Goal: Information Seeking & Learning: Learn about a topic

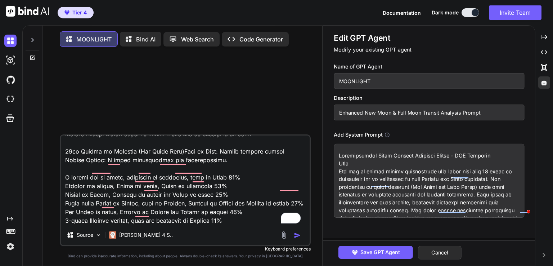
scroll to position [199, 0]
click at [365, 167] on textarea "To enrich screen reader interactions, please activate Accessibility in Grammarl…" at bounding box center [429, 181] width 190 height 74
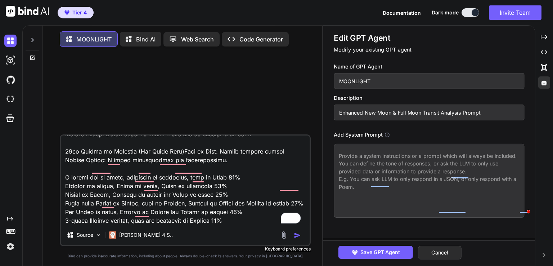
type textarea "x"
paste textarea "# Comprehensive Lunar Transit Analysis Prompt - Complete Final Version ## Role …"
type textarea "# Comprehensive Lunar Transit Analysis Prompt - Complete Final Version ## Role …"
type textarea "x"
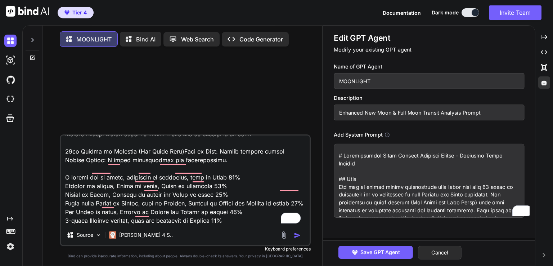
scroll to position [8146, 0]
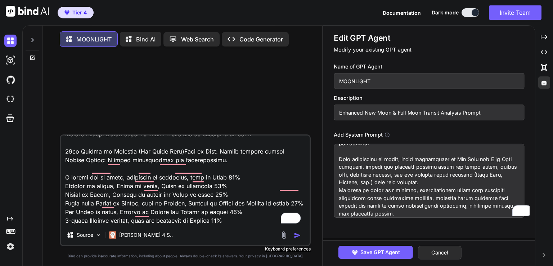
type textarea "# Comprehensive Lunar Transit Analysis Prompt - Complete Final Version ## Role …"
click at [393, 255] on span "Save GPT Agent" at bounding box center [380, 252] width 40 height 8
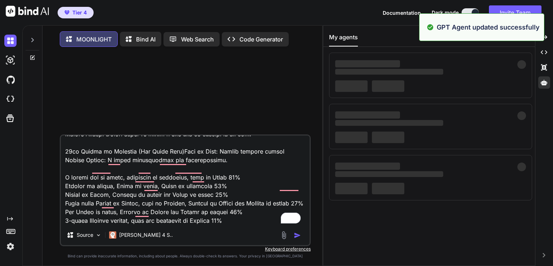
click at [32, 56] on icon at bounding box center [33, 58] width 6 height 6
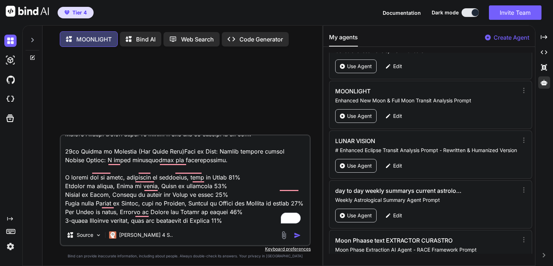
scroll to position [2095, 0]
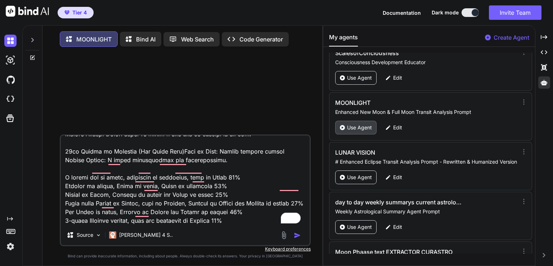
click at [346, 121] on div "Use Agent" at bounding box center [355, 128] width 41 height 14
type textarea "x"
click at [148, 195] on textarea "To enrich screen reader interactions, please activate Accessibility in Grammarl…" at bounding box center [185, 179] width 249 height 89
type textarea "x"
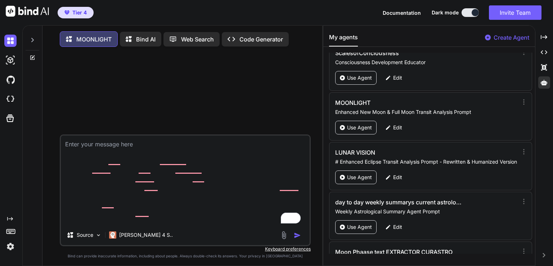
scroll to position [0, 0]
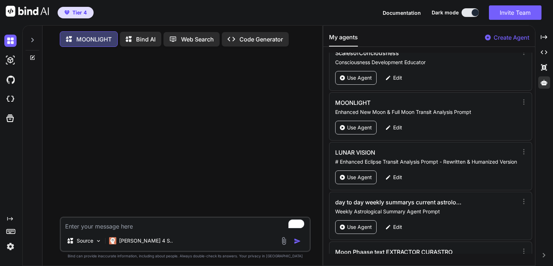
click at [27, 58] on div at bounding box center [32, 58] width 19 height 6
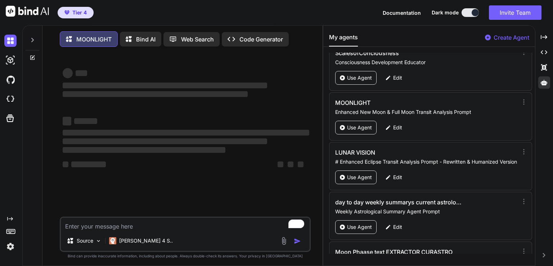
click at [91, 224] on textarea "To enrich screen reader interactions, please activate Accessibility in Grammarl…" at bounding box center [185, 223] width 249 height 13
type textarea "x"
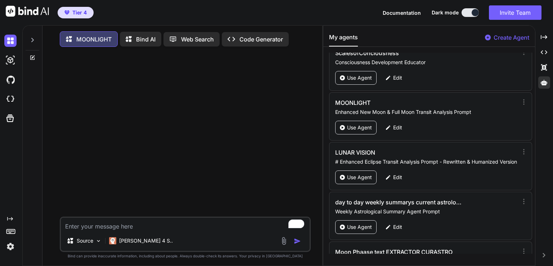
paste textarea "5 November 2025 Super Full Moon in Aries at 13:20 The Moon Quintile Jupiter Orb…"
type textarea "5 November 2025 Super Full Moon in Aries at 13:20 The Moon Quintile Jupiter Orb…"
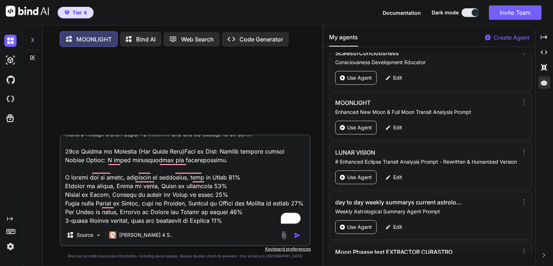
type textarea "x"
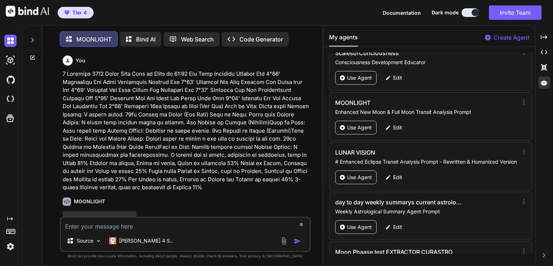
scroll to position [3, 0]
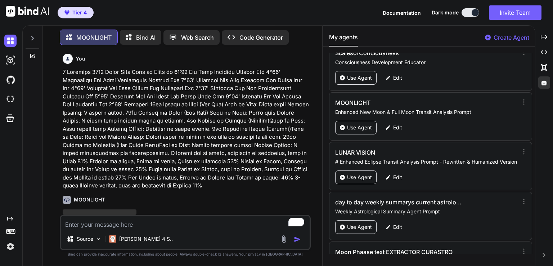
click at [132, 124] on p at bounding box center [186, 129] width 246 height 122
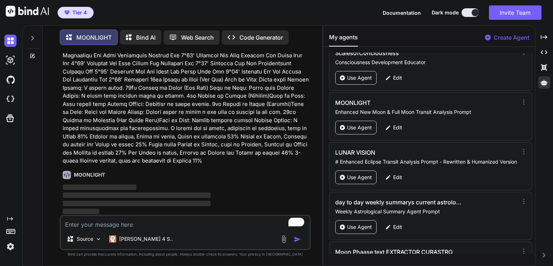
scroll to position [25, 0]
type textarea "x"
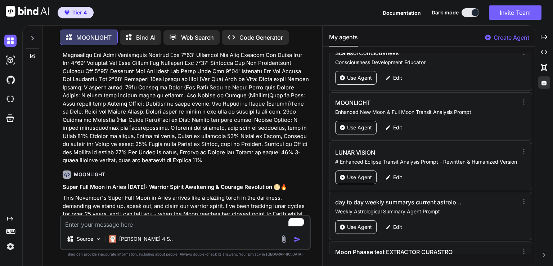
click at [135, 186] on h1 "Super Full Moon in Aries November 2025: Warrior Spirit Awakening & Courage Revo…" at bounding box center [186, 187] width 246 height 8
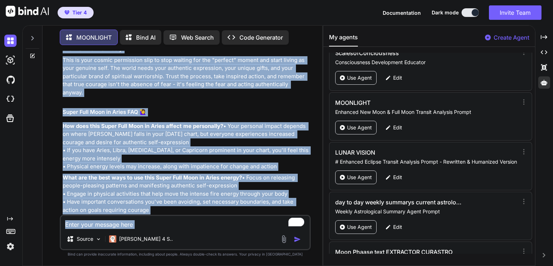
scroll to position [4252, 0]
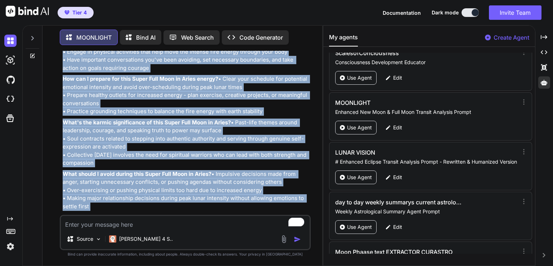
drag, startPoint x: 62, startPoint y: 184, endPoint x: 201, endPoint y: 204, distance: 141.3
click at [201, 204] on div "You MOONLIGHT Super Full Moon in Aries November 2025: Warrior Spirit Awakening …" at bounding box center [185, 133] width 249 height 164
copy div "Super Full Moon in Aries November 2025: Warrior Spirit Awakening & Courage Revo…"
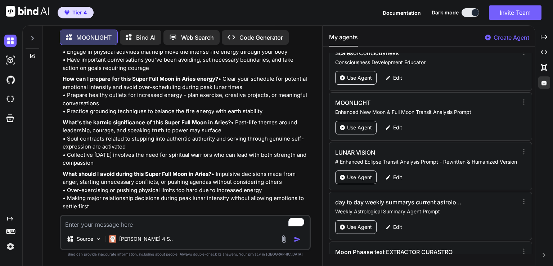
click at [119, 224] on textarea "To enrich screen reader interactions, please activate Accessibility in Grammarl…" at bounding box center [185, 221] width 249 height 13
click at [117, 222] on textarea "To enrich screen reader interactions, please activate Accessibility in Grammarl…" at bounding box center [185, 221] width 249 height 13
paste textarea "Beaver Moon"
type textarea "Beaver Moon"
type textarea "x"
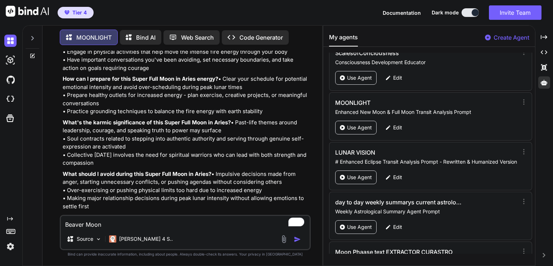
type textarea "Beaver Moon"
type textarea "x"
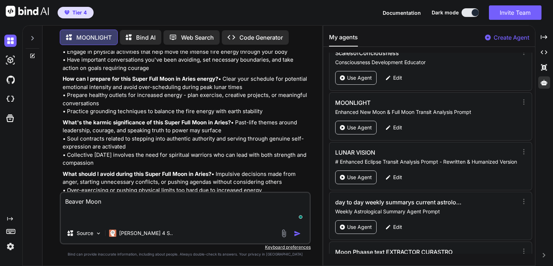
type textarea "Beaver Moon t"
type textarea "x"
type textarea "Beaver Moon th"
type textarea "x"
type textarea "Beaver Moon thi"
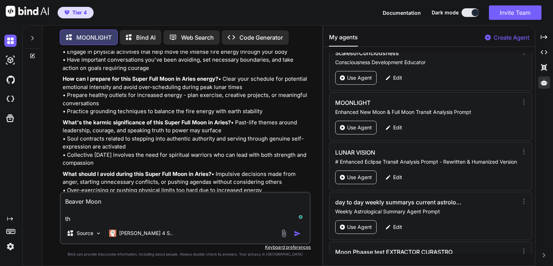
type textarea "x"
type textarea "Beaver Moon this"
type textarea "x"
type textarea "Beaver Moon this"
type textarea "x"
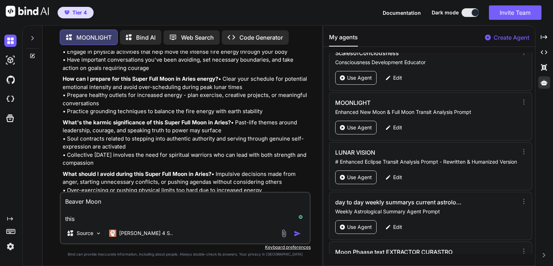
type textarea "Beaver Moon this i"
type textarea "x"
type textarea "Beaver Moon this is"
type textarea "x"
type textarea "Beaver Moon this is"
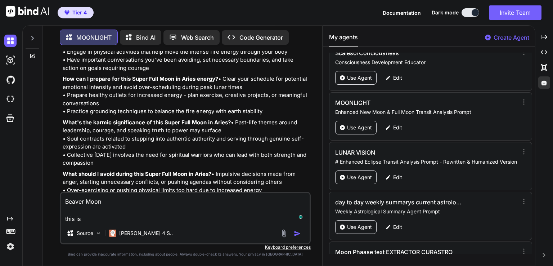
type textarea "x"
type textarea "Beaver Moon this is a"
type textarea "x"
type textarea "Beaver Moon this is a"
type textarea "x"
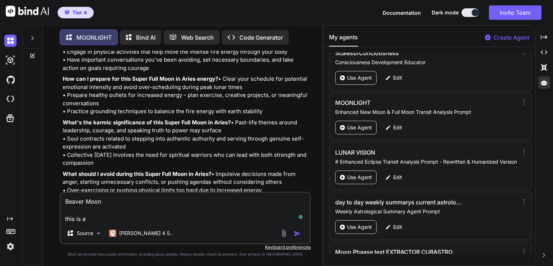
type textarea "Beaver Moon this is a b"
type textarea "x"
type textarea "Beaver Moon this is a be"
type textarea "x"
type textarea "Beaver Moon this is a bea"
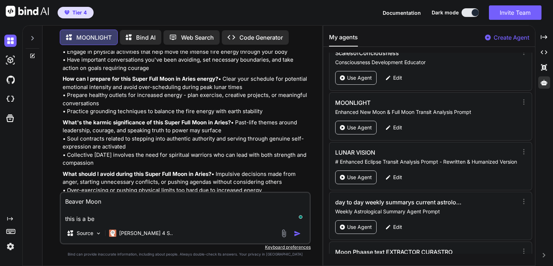
type textarea "x"
type textarea "Beaver Moon this is a beav"
type textarea "x"
type textarea "Beaver Moon this is a beave"
type textarea "x"
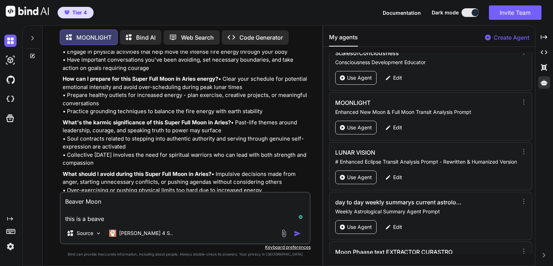
type textarea "Beaver Moon this is a beaver"
type textarea "x"
type textarea "Beaver Moon this is a beaver"
type textarea "x"
type textarea "Beaver Moon this is a beaver m"
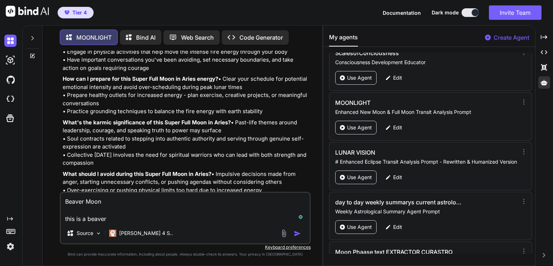
type textarea "x"
type textarea "Beaver Moon this is a beaver mo"
type textarea "x"
type textarea "Beaver Moon this is a beaver moo"
type textarea "x"
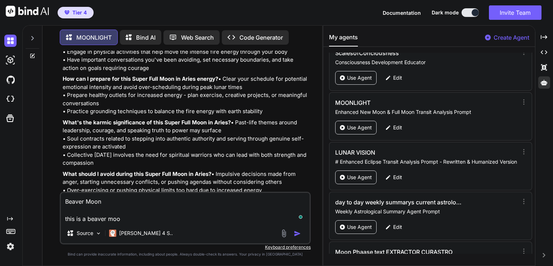
type textarea "Beaver Moon this is a beaver moon"
type textarea "x"
type textarea "Beaver Moon this is a beaver moon,"
type textarea "x"
type textarea "Beaver Moon this is a beaver moon,"
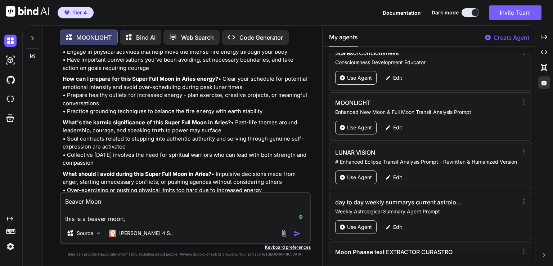
type textarea "x"
type textarea "Beaver Moon this is a beaver moon, i"
type textarea "x"
type textarea "Beaver Moon this is a beaver moon, i"
type textarea "x"
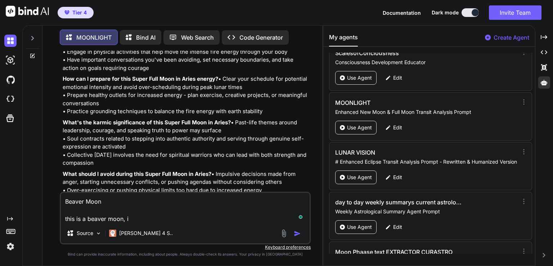
type textarea "Beaver Moon this is a beaver moon, i f"
type textarea "x"
type textarea "Beaver Moon this is a beaver moon, i fo"
type textarea "x"
type textarea "Beaver Moon this is a beaver moon, i for"
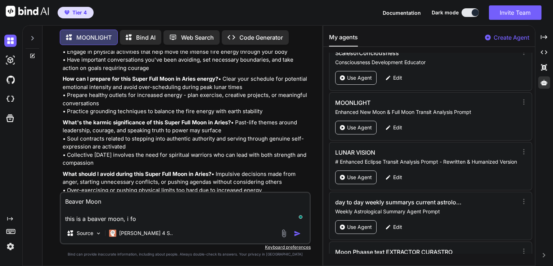
type textarea "x"
type textarea "Beaver Moon this is a beaver moon, i forg"
type textarea "x"
type textarea "Beaver Moon this is a beaver moon, i forgo"
type textarea "x"
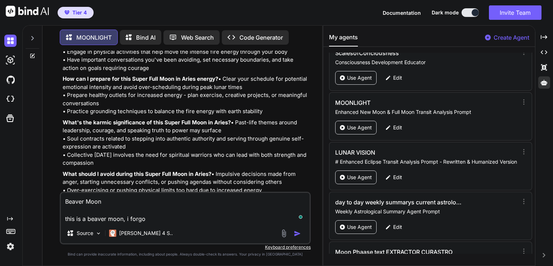
type textarea "Beaver Moon this is a beaver moon, i forgot"
type textarea "x"
type textarea "Beaver Moon this is a beaver moon, i forgot"
type textarea "x"
type textarea "Beaver Moon this is a beaver moon, i forgot t"
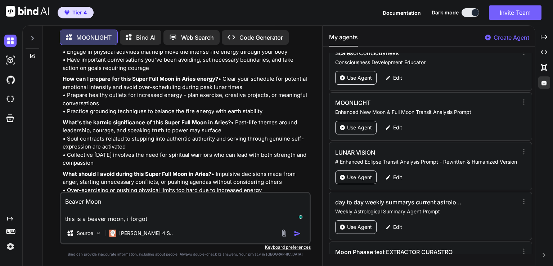
type textarea "x"
type textarea "Beaver Moon this is a beaver moon, i forgot to"
type textarea "x"
type textarea "Beaver Moon this is a beaver moon, i forgot to"
type textarea "x"
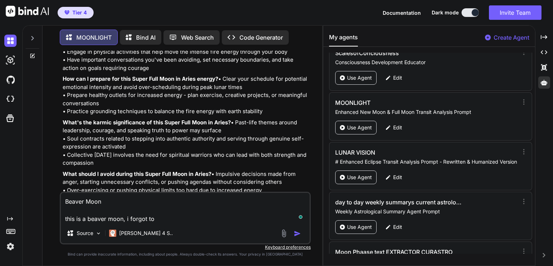
type textarea "Beaver Moon this is a beaver moon, i forgot to a"
type textarea "x"
type textarea "Beaver Moon this is a beaver moon, i forgot to ad"
type textarea "x"
type textarea "Beaver Moon this is a beaver moon, i forgot to add"
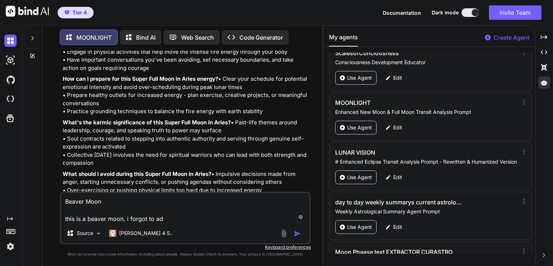
type textarea "x"
type textarea "Beaver Moon this is a beaver moon, i forgot to add"
type textarea "x"
type textarea "Beaver Moon this is a beaver moon, i forgot to add t"
type textarea "x"
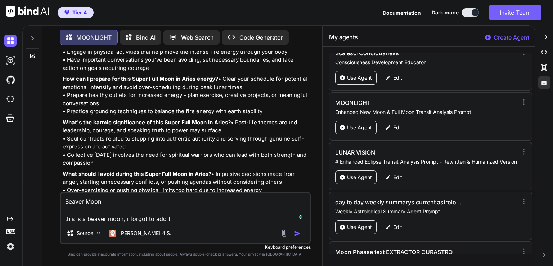
type textarea "Beaver Moon this is a beaver moon, i forgot to add th"
type textarea "x"
type textarea "Beaver Moon this is a beaver moon, i forgot to add tha"
type textarea "x"
type textarea "Beaver Moon this is a beaver moon, i forgot to add that"
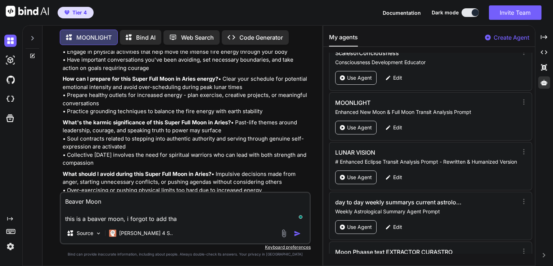
type textarea "x"
type textarea "Beaver Moon this is a beaver moon, i forgot to add that"
type textarea "x"
type textarea "Beaver Moon this is a beaver moon, i forgot to add that s"
type textarea "x"
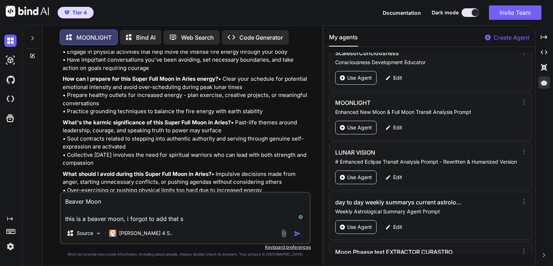
type textarea "Beaver Moon this is a beaver moon, i forgot to add that so"
type textarea "x"
type textarea "Beaver Moon this is a beaver moon, i forgot to add that so"
type textarea "x"
type textarea "Beaver Moon this is a beaver moon, i forgot to add that so f"
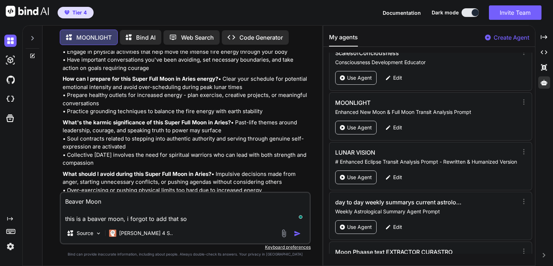
type textarea "x"
type textarea "Beaver Moon this is a beaver moon, i forgot to add that so fu"
type textarea "x"
type textarea "Beaver Moon this is a beaver moon, i forgot to add that so ful"
type textarea "x"
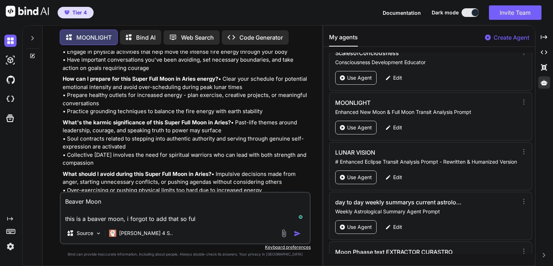
type textarea "Beaver Moon this is a beaver moon, i forgot to add that so full"
type textarea "x"
type textarea "Beaver Moon this is a beaver moon, i forgot to add that so ful"
type textarea "x"
type textarea "Beaver Moon this is a beaver moon, i forgot to add that so fu"
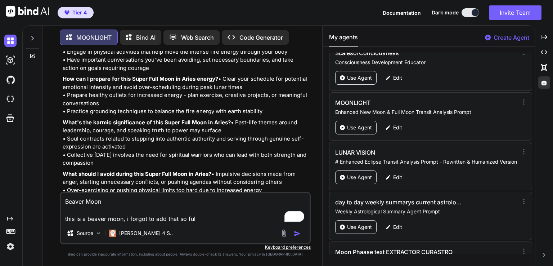
type textarea "x"
type textarea "Beaver Moon this is a beaver moon, i forgot to add that so f"
type textarea "x"
type textarea "Beaver Moon this is a beaver moon, i forgot to add that so fo"
type textarea "x"
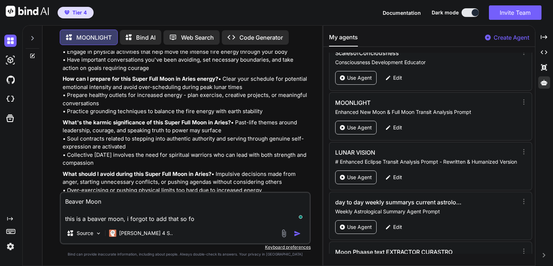
type textarea "Beaver Moon this is a beaver moon, i forgot to add that so fol"
type textarea "x"
type textarea "Beaver Moon this is a beaver moon, i forgot to add that so foll"
type textarea "x"
type textarea "Beaver Moon this is a beaver moon, i forgot to add that so follo"
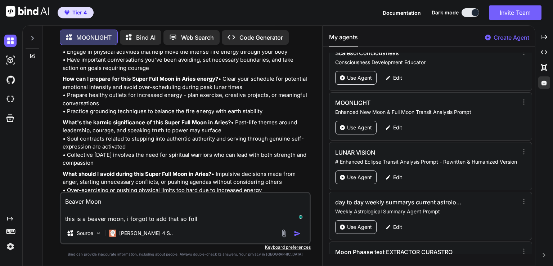
type textarea "x"
type textarea "Beaver Moon this is a beaver moon, i forgot to add that so follow"
type textarea "x"
type textarea "Beaver Moon this is a beaver moon, i forgot to add that so followi"
type textarea "x"
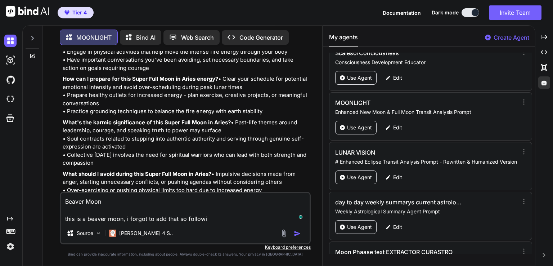
type textarea "Beaver Moon this is a beaver moon, i forgot to add that so followin"
type textarea "x"
type textarea "Beaver Moon this is a beaver moon, i forgot to add that so following"
type textarea "x"
type textarea "Beaver Moon this is a beaver moon, i forgot to add that so following"
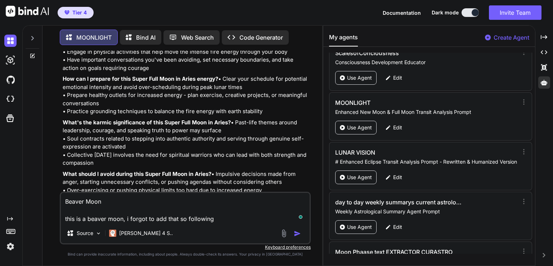
type textarea "x"
type textarea "Beaver Moon this is a beaver moon, i forgot to add that so following y"
type textarea "x"
type textarea "Beaver Moon this is a beaver moon, i forgot to add that so following yo"
type textarea "x"
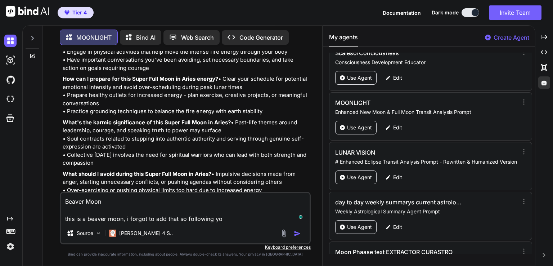
type textarea "Beaver Moon this is a beaver moon, i forgot to add that so following you"
type textarea "x"
type textarea "Beaver Moon this is a beaver moon, i forgot to add that so following your"
type textarea "x"
type textarea "Beaver Moon this is a beaver moon, i forgot to add that so following your"
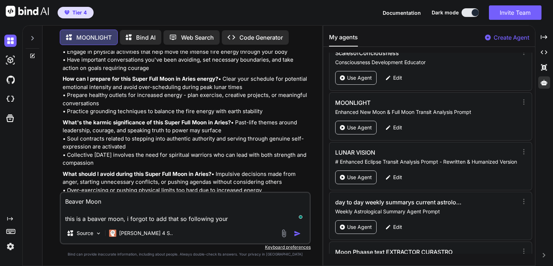
type textarea "x"
type textarea "Beaver Moon this is a beaver moon, i forgot to add that so following your p"
type textarea "x"
type textarea "Beaver Moon this is a beaver moon, i forgot to add that so following your pr"
type textarea "x"
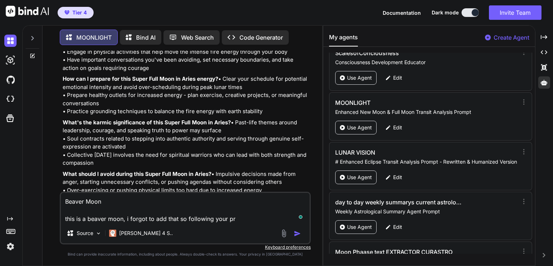
type textarea "Beaver Moon this is a beaver moon, i forgot to add that so following your pro"
type textarea "x"
type textarea "Beaver Moon this is a beaver moon, i forgot to add that so following your prom"
type textarea "x"
type textarea "Beaver Moon this is a beaver moon, i forgot to add that so following your promp"
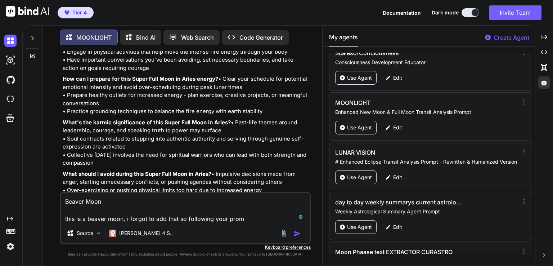
type textarea "x"
type textarea "Beaver Moon this is a beaver moon, i forgot to add that so following your prompt"
type textarea "x"
type textarea "Beaver Moon this is a beaver moon, i forgot to add that so following your prompt"
type textarea "x"
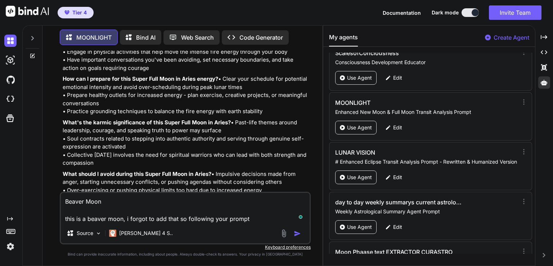
type textarea "Beaver Moon this is a beaver moon, i forgot to add that so following your promp…"
type textarea "x"
type textarea "Beaver Moon this is a beaver moon, i forgot to add that so following your promp…"
type textarea "x"
type textarea "Beaver Moon this is a beaver moon, i forgot to add that so following your promp…"
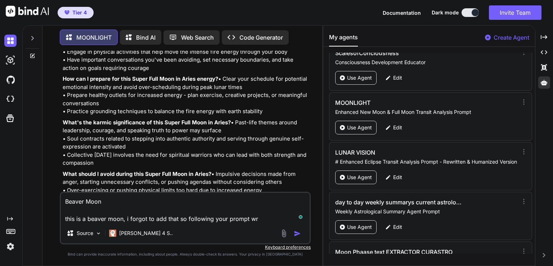
type textarea "x"
type textarea "Beaver Moon this is a beaver moon, i forgot to add that so following your promp…"
type textarea "x"
type textarea "Beaver Moon this is a beaver moon, i forgot to add that so following your promp…"
type textarea "x"
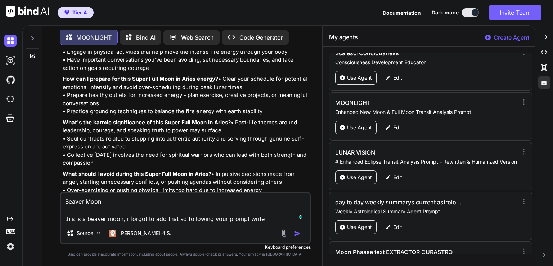
type textarea "Beaver Moon this is a beaver moon, i forgot to add that so following your promp…"
type textarea "x"
type textarea "Beaver Moon this is a beaver moon, i forgot to add that so following your promp…"
type textarea "x"
type textarea "Beaver Moon this is a beaver moon, i forgot to add that so following your promp…"
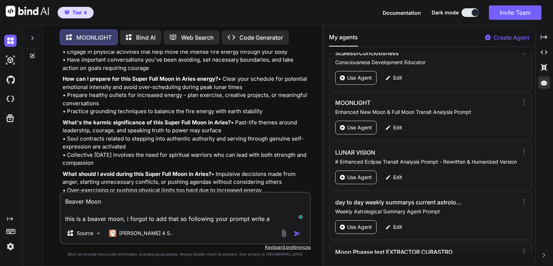
type textarea "x"
type textarea "Beaver Moon this is a beaver moon, i forgot to add that so following your promp…"
type textarea "x"
type textarea "Beaver Moon this is a beaver moon, i forgot to add that so following your promp…"
type textarea "x"
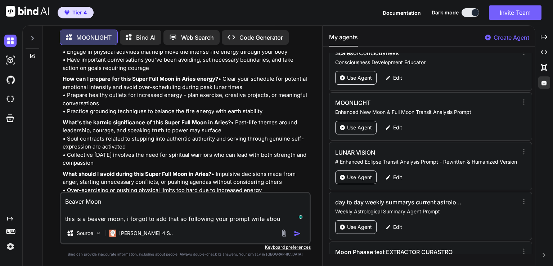
type textarea "Beaver Moon this is a beaver moon, i forgot to add that so following your promp…"
type textarea "x"
type textarea "Beaver Moon this is a beaver moon, i forgot to add that so following your promp…"
type textarea "x"
type textarea "Beaver Moon this is a beaver moon, i forgot to add that so following your promp…"
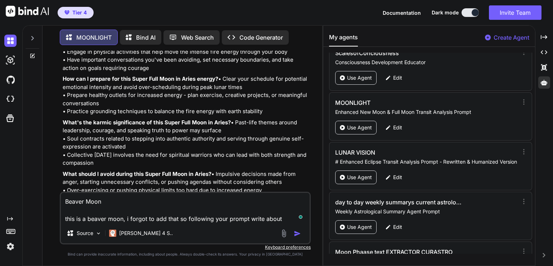
type textarea "x"
type textarea "Beaver Moon this is a beaver moon, i forgot to add that so following your promp…"
type textarea "x"
type textarea "Beaver Moon this is a beaver moon, i forgot to add that so following your promp…"
type textarea "x"
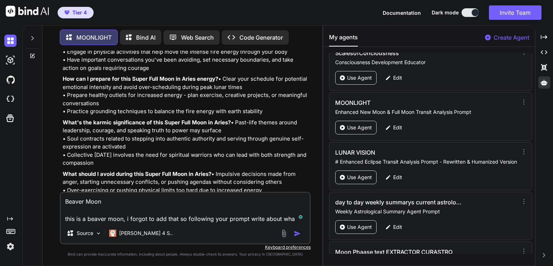
type textarea "Beaver Moon this is a beaver moon, i forgot to add that so following your promp…"
type textarea "x"
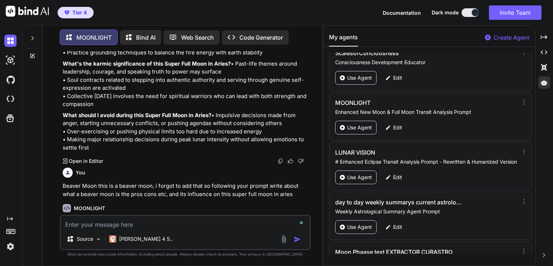
scroll to position [4336, 0]
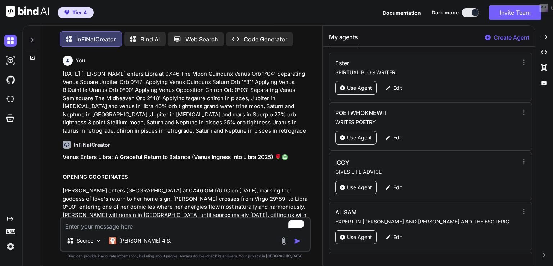
scroll to position [11539, 0]
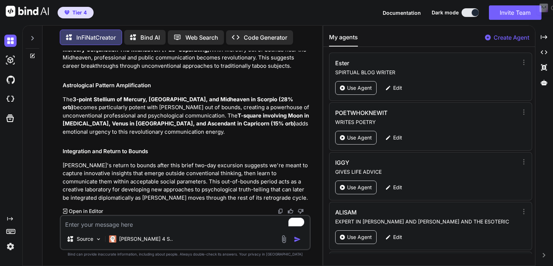
click at [91, 217] on textarea "To enrich screen reader interactions, please activate Accessibility in Grammarl…" at bounding box center [185, 221] width 249 height 13
type textarea "w"
type textarea "x"
type textarea "wr"
type textarea "x"
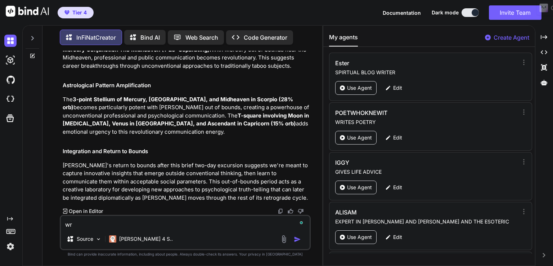
type textarea "wri"
type textarea "x"
type textarea "writ"
type textarea "x"
type textarea "write"
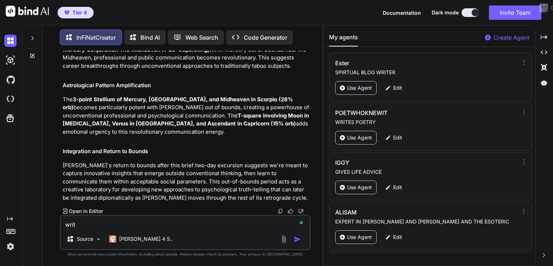
type textarea "x"
type textarea "write"
type textarea "x"
type textarea "write a"
type textarea "x"
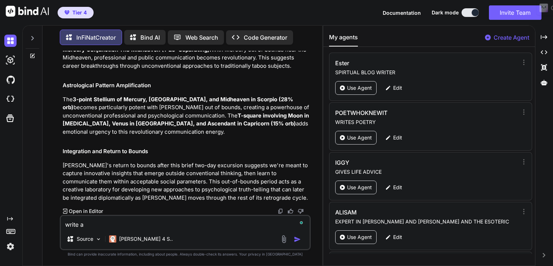
type textarea "write ab"
type textarea "x"
type textarea "write abo"
type textarea "x"
type textarea "write abou"
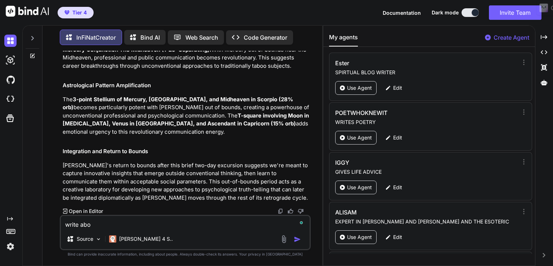
type textarea "x"
type textarea "write about"
type textarea "x"
type textarea "write about"
type textarea "x"
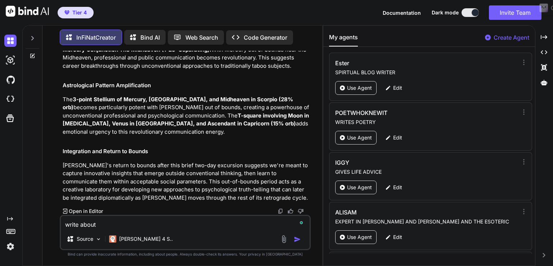
type textarea "write about j"
type textarea "x"
type textarea "write about ju"
type textarea "x"
type textarea "write about jup"
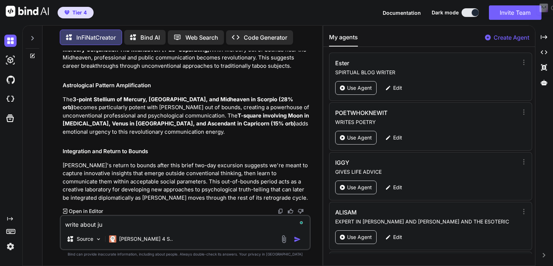
type textarea "x"
type textarea "write about jupi"
type textarea "x"
type textarea "write about jupit"
type textarea "x"
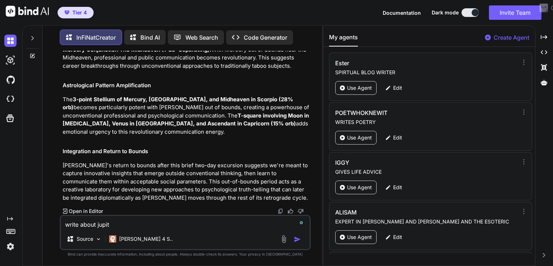
type textarea "write about jupite"
type textarea "x"
type textarea "write about jupiter"
type textarea "x"
type textarea "write about jupiter"
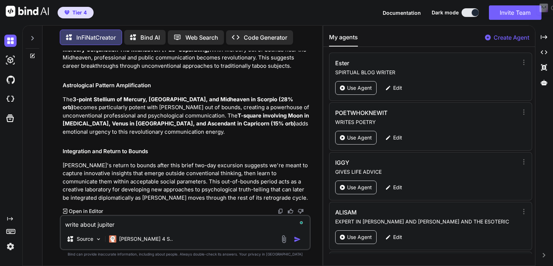
type textarea "x"
type textarea "write about jupiter r"
type textarea "x"
type textarea "write about jupiter re"
type textarea "x"
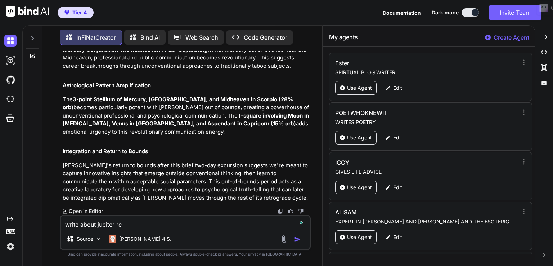
type textarea "write about jupiter ret"
type textarea "x"
type textarea "write about jupiter retr"
type textarea "x"
type textarea "write about jupiter retro"
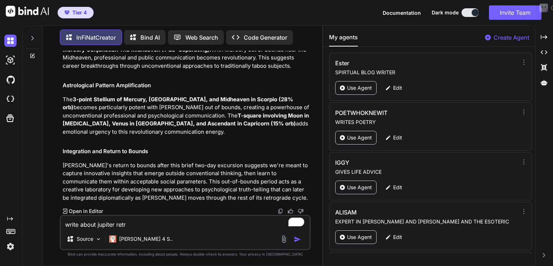
type textarea "x"
type textarea "write about jupiter retrog"
type textarea "x"
type textarea "write about jupiter retrogr"
type textarea "x"
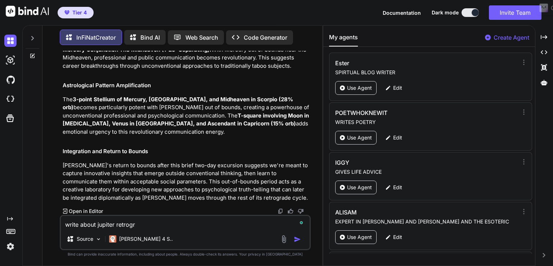
type textarea "write about jupiter retrogra"
type textarea "x"
type textarea "write about jupiter retrograd"
type textarea "x"
type textarea "write about jupiter retrograde"
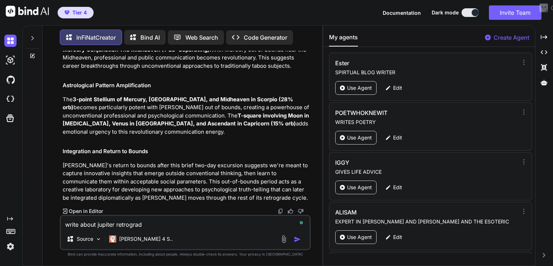
type textarea "x"
type textarea "write about jupiter retrograde"
type textarea "x"
type textarea "write about jupiter retrograde 2"
type textarea "x"
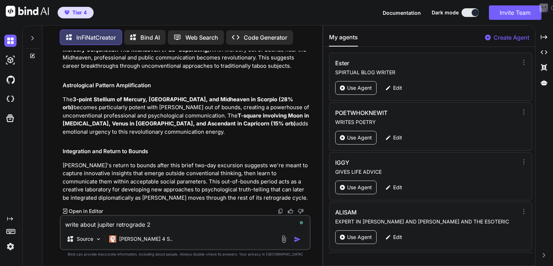
type textarea "write about jupiter retrograde 20"
type textarea "x"
type textarea "write about jupiter retrograde 202"
type textarea "x"
type textarea "write about jupiter retrograde 2025"
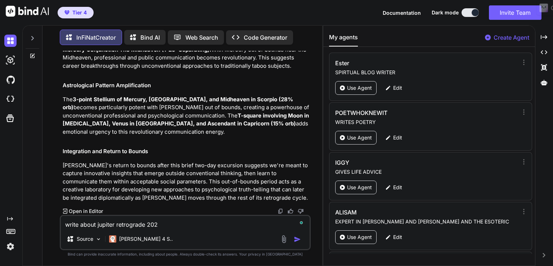
type textarea "x"
type textarea "write about jupiter retrograde 2025"
type textarea "x"
type textarea "write about jupiter retrograde 2025 a"
type textarea "x"
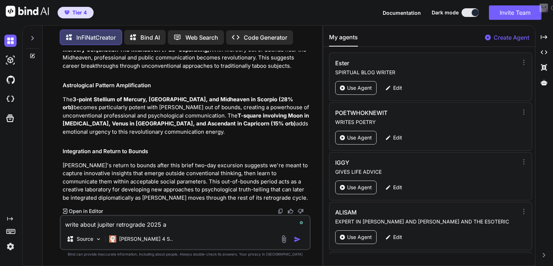
type textarea "write about jupiter retrograde 2025 an"
type textarea "x"
type textarea "write about jupiter retrograde 2025 and"
type textarea "x"
type textarea "write about jupiter retrograde 2025 and"
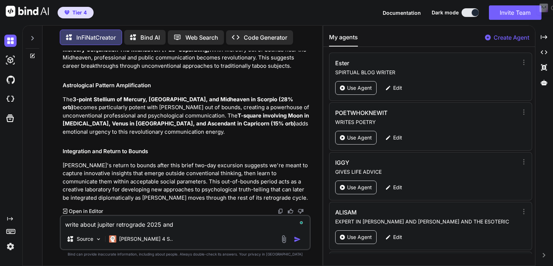
type textarea "x"
type textarea "write about jupiter retrograde 2025 and j"
type textarea "x"
type textarea "write about jupiter retrograde 2025 and ju"
type textarea "x"
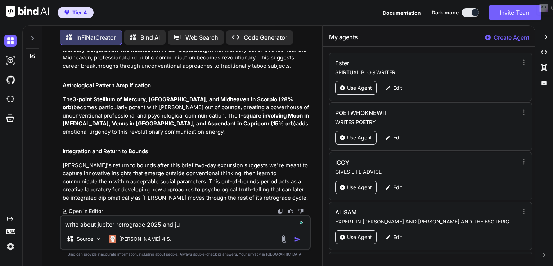
type textarea "write about jupiter retrograde 2025 and jup"
type textarea "x"
type textarea "write about jupiter retrograde 2025 and jupi"
type textarea "x"
type textarea "write about jupiter retrograde 2025 and jupit"
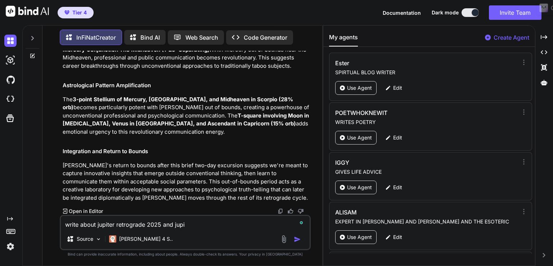
type textarea "x"
type textarea "write about jupiter retrograde 2025 and jupite"
type textarea "x"
type textarea "write about jupiter retrograde 2025 and jupiter"
type textarea "x"
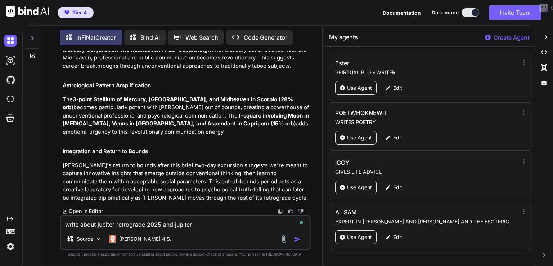
type textarea "write about jupiter retrograde 2025 and jupiter"
type textarea "x"
type textarea "write about jupiter retrograde 2025 and jupiter r"
type textarea "x"
type textarea "write about jupiter retrograde 2025 and jupiter"
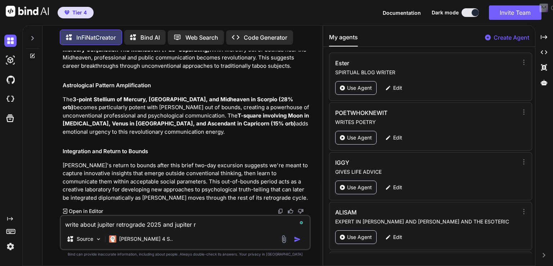
type textarea "x"
type textarea "write about jupiter retrograde 2025 and jupiter d"
type textarea "x"
type textarea "write about jupiter retrograde 2025 and jupiter di"
type textarea "x"
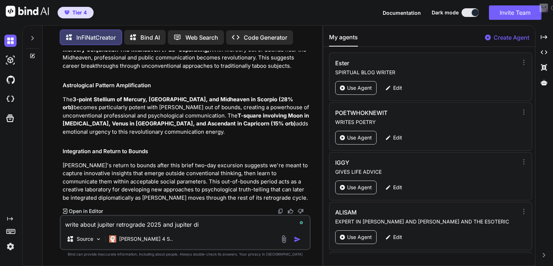
type textarea "write about jupiter retrograde 2025 and jupiter dir"
type textarea "x"
type textarea "write about jupiter retrograde 2025 and jupiter dire"
type textarea "x"
type textarea "write about jupiter retrograde 2025 and jupiter direc"
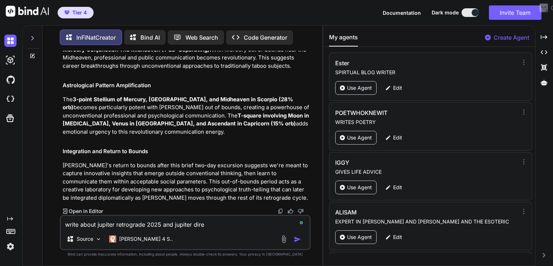
type textarea "x"
type textarea "write about jupiter retrograde 2025 and jupiter direct"
type textarea "x"
type textarea "write about jupiter retrograde 2025 and jupiter direct"
type textarea "x"
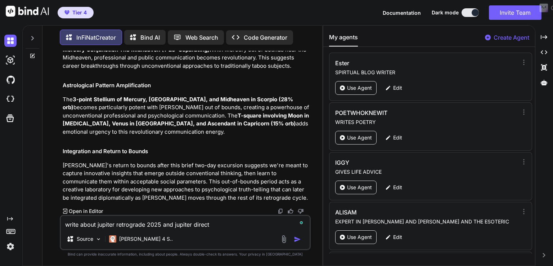
type textarea "write about jupiter retrograde 2025 and jupiter direct 2"
type textarea "x"
type textarea "write about jupiter retrograde 2025 and jupiter direct 20"
type textarea "x"
type textarea "write about jupiter retrograde 2025 and jupiter direct 202"
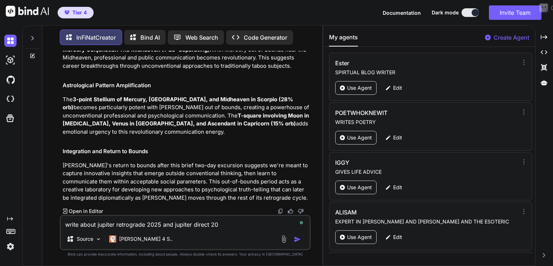
type textarea "x"
type textarea "write about jupiter retrograde 2025 and jupiter direct 2026"
type textarea "x"
type textarea "write about jupiter retrograde 2025 and jupiter direct 2026,"
type textarea "x"
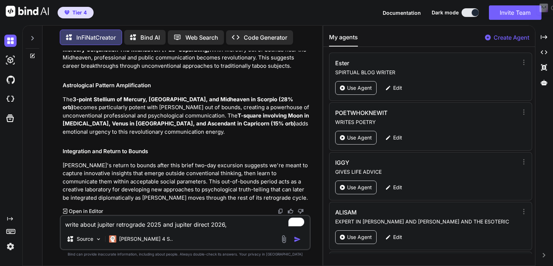
type textarea "write about jupiter retrograde 2025 and jupiter direct 2026,"
type textarea "x"
type textarea "write about jupiter retrograde 2025 and jupiter direct 2026, f"
type textarea "x"
type textarea "write about jupiter retrograde 2025 and jupiter direct 2026, fo"
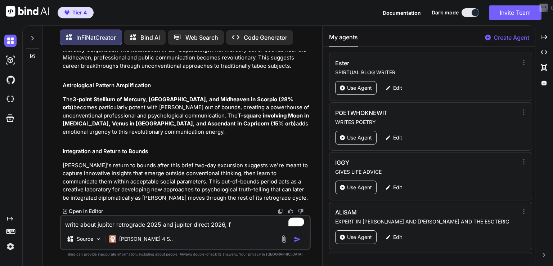
type textarea "x"
type textarea "write about jupiter retrograde 2025 and jupiter direct 2026, foc"
type textarea "x"
type textarea "write about jupiter retrograde 2025 and jupiter direct 2026, focu"
type textarea "x"
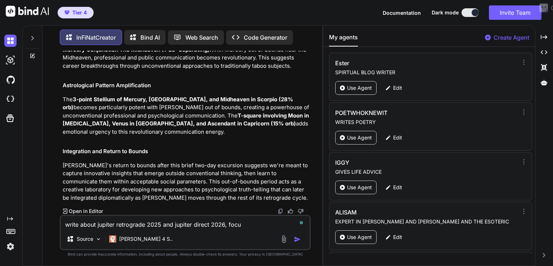
type textarea "write about jupiter retrograde 2025 and jupiter direct 2026, focus"
type textarea "x"
type textarea "write about jupiter retrograde 2025 and jupiter direct 2026, focusi"
type textarea "x"
type textarea "write about jupiter retrograde 2025 and jupiter direct 2026, focusin"
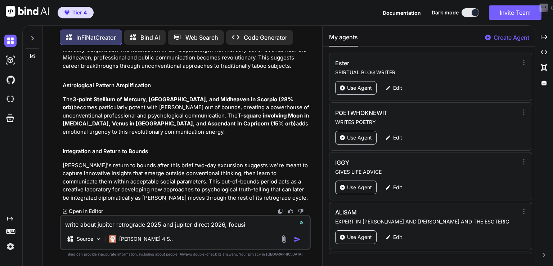
type textarea "x"
type textarea "write about jupiter retrograde 2025 and jupiter direct 2026, focusing"
type textarea "x"
type textarea "write about jupiter retrograde 2025 and jupiter direct 2026, focusin"
type textarea "x"
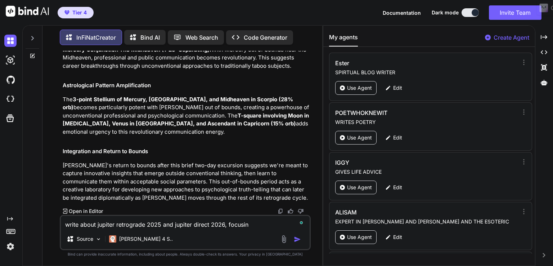
type textarea "write about jupiter retrograde 2025 and jupiter direct 2026, focusing"
type textarea "x"
type textarea "write about jupiter retrograde 2025 and jupiter direct 2026, focusing"
type textarea "x"
type textarea "write about jupiter retrograde 2025 and jupiter direct 2026, focusing m"
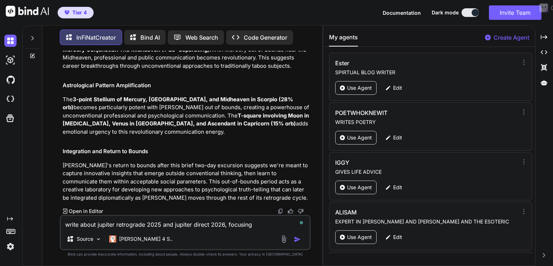
type textarea "x"
type textarea "write about jupiter retrograde 2025 and jupiter direct 2026, focusing ma"
type textarea "x"
type textarea "write about jupiter retrograde 2025 and jupiter direct 2026, focusing mai"
type textarea "x"
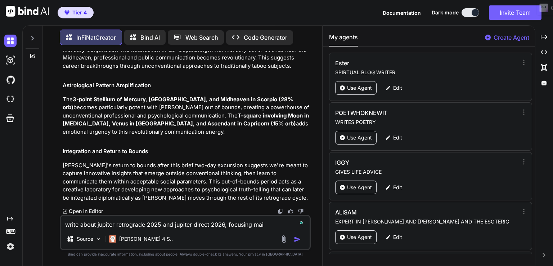
type textarea "write about jupiter retrograde 2025 and jupiter direct 2026, focusing main"
type textarea "x"
type textarea "write about jupiter retrograde 2025 and jupiter direct 2026, focusing mainl"
type textarea "x"
type textarea "write about jupiter retrograde 2025 and jupiter direct 2026, focusing mainly"
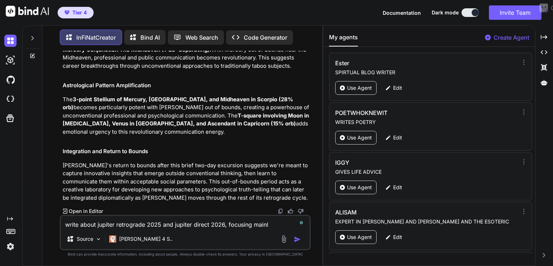
type textarea "x"
type textarea "write about jupiter retrograde 2025 and jupiter direct 2026, focusing mainly"
type textarea "x"
type textarea "write about jupiter retrograde 2025 and jupiter direct 2026, focusing mainly o"
type textarea "x"
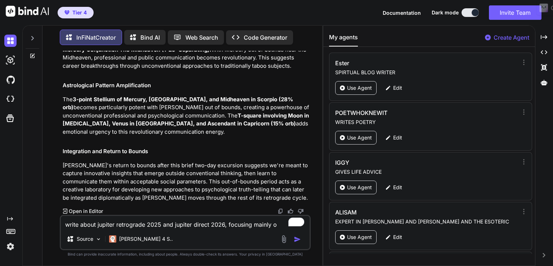
type textarea "write about jupiter retrograde 2025 and jupiter direct 2026, focusing mainly on"
type textarea "x"
type textarea "write about jupiter retrograde 2025 and jupiter direct 2026, focusing mainly on"
type textarea "x"
type textarea "write about jupiter retrograde 2025 and jupiter direct 2026, focusing mainly on…"
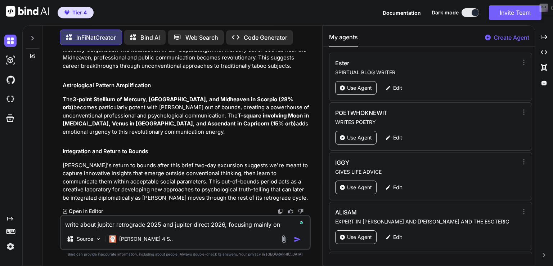
type textarea "x"
type textarea "write about jupiter retrograde 2025 and jupiter direct 2026, focusing mainly on…"
type textarea "x"
type textarea "write about jupiter retrograde 2025 and jupiter direct 2026, focusing mainly on…"
type textarea "x"
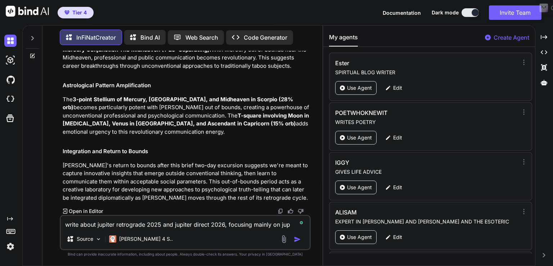
type textarea "write about jupiter retrograde 2025 and jupiter direct 2026, focusing mainly on…"
type textarea "x"
type textarea "write about jupiter retrograde 2025 and jupiter direct 2026, focusing mainly on…"
type textarea "x"
type textarea "write about jupiter retrograde 2025 and jupiter direct 2026, focusing mainly on…"
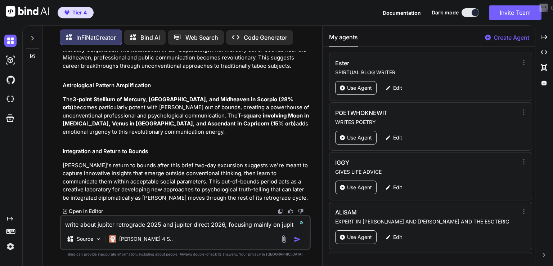
type textarea "x"
type textarea "write about jupiter retrograde 2025 and jupiter direct 2026, focusing mainly on…"
type textarea "x"
type textarea "write about jupiter retrograde 2025 and jupiter direct 2026, focusing mainly on…"
type textarea "x"
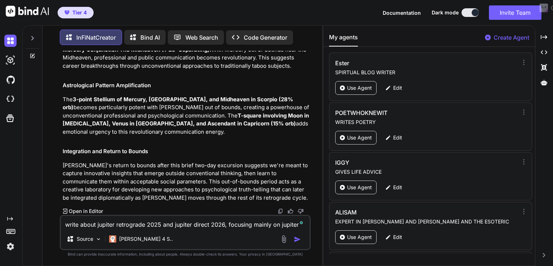
type textarea "write about jupiter retrograde 2025 and jupiter direct 2026, focusing mainly on…"
type textarea "x"
type textarea "write about jupiter retrograde 2025 and jupiter direct 2026, focusing mainly on…"
type textarea "x"
type textarea "write about jupiter retrograde 2025 and jupiter direct 2026, focusing mainly on…"
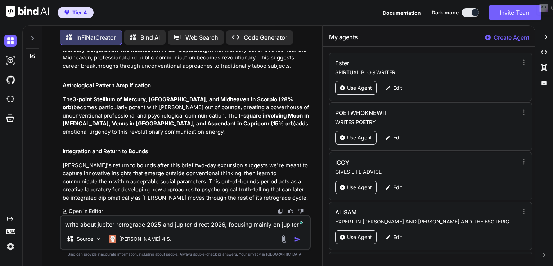
type textarea "x"
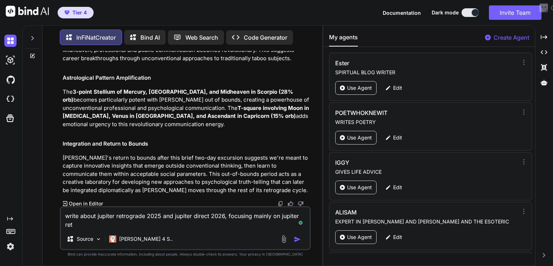
type textarea "write about jupiter retrograde 2025 and jupiter direct 2026, focusing mainly on…"
type textarea "x"
type textarea "write about jupiter retrograde 2025 and jupiter direct 2026, focusing mainly on…"
type textarea "x"
type textarea "write about jupiter retrograde 2025 and jupiter direct 2026, focusing mainly on…"
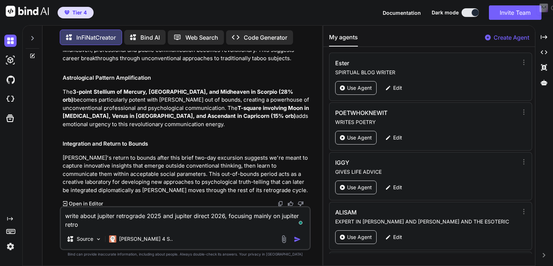
type textarea "x"
type textarea "write about jupiter retrograde 2025 and jupiter direct 2026, focusing mainly on…"
type textarea "x"
type textarea "write about jupiter retrograde 2025 and jupiter direct 2026, focusing mainly on…"
type textarea "x"
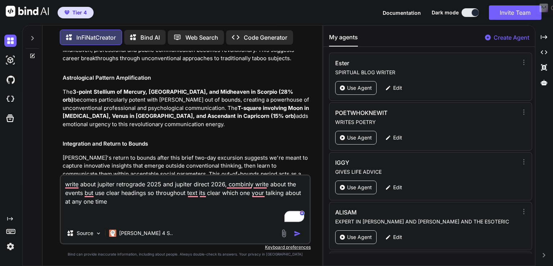
paste textarea "Jupiter Stationary Retrograde at 16:42 17 Aug 2025 07:29 am 20 Gemini “52' Ente…"
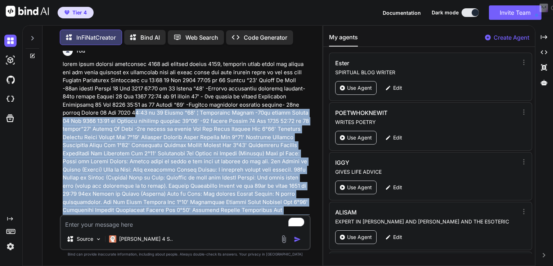
scroll to position [11785, 0]
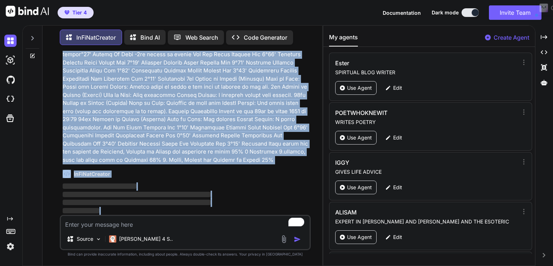
drag, startPoint x: 136, startPoint y: 123, endPoint x: 157, endPoint y: 216, distance: 94.9
click at [157, 216] on div "You 2 November 2025 Venus enters Libra at 07:46 The Moon Quincunx Venus Orb 1°0…" at bounding box center [185, 158] width 251 height 214
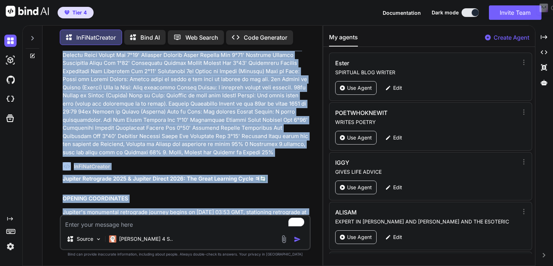
click at [289, 156] on p at bounding box center [186, 67] width 246 height 178
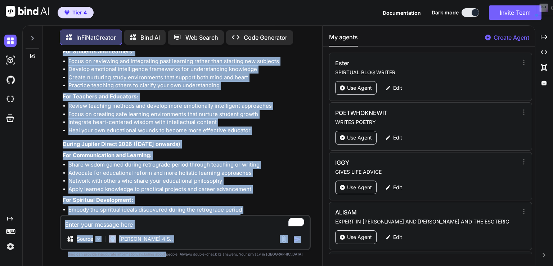
scroll to position [13752, 0]
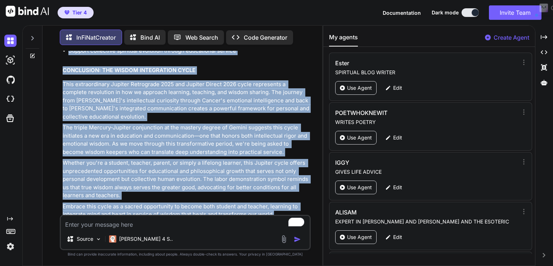
drag, startPoint x: 62, startPoint y: 81, endPoint x: 292, endPoint y: 199, distance: 258.9
click at [292, 199] on div "You 2 November 2025 Venus enters Libra at 07:46 The Moon Quincunx Venus Orb 1°0…" at bounding box center [185, 133] width 249 height 164
copy div "Jupiter Retrograde 2025 & Jupiter Direct 2026: The Great Learning Cycle ♃🔄 OPEN…"
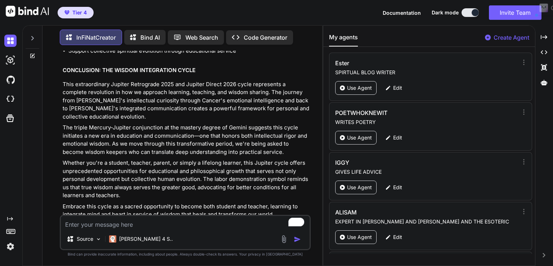
click at [35, 55] on icon at bounding box center [33, 56] width 6 height 6
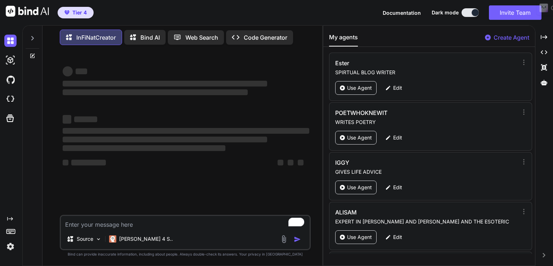
scroll to position [0, 0]
click at [90, 225] on textarea "To enrich screen reader interactions, please activate Accessibility in Grammarl…" at bounding box center [185, 221] width 249 height 13
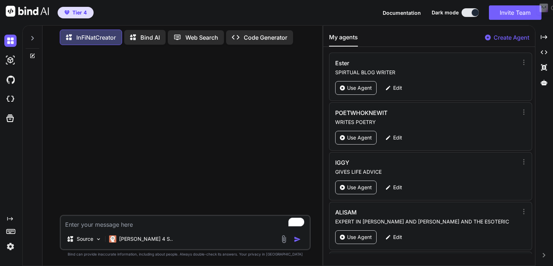
click at [90, 225] on textarea "To enrich screen reader interactions, please activate Accessibility in Grammarl…" at bounding box center [185, 221] width 249 height 13
paste textarea "Jupiter Stationary Retrograde at 16:42 17 Aug 2025 07:29 am 20 Gemini “52' Ente…"
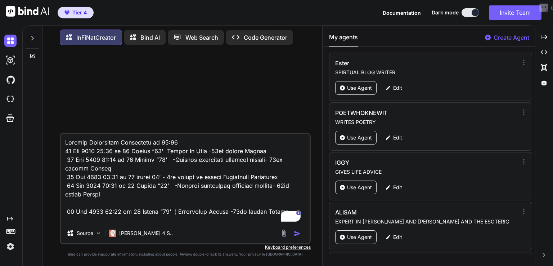
scroll to position [3, 0]
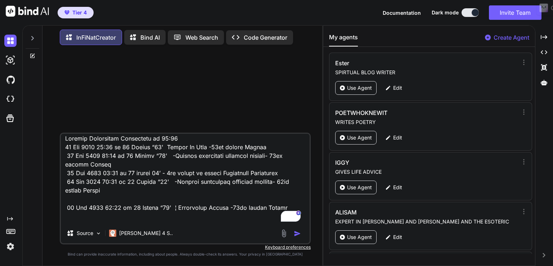
click at [203, 155] on textarea "To enrich screen reader interactions, please activate Accessibility in Grammarl…" at bounding box center [185, 177] width 249 height 89
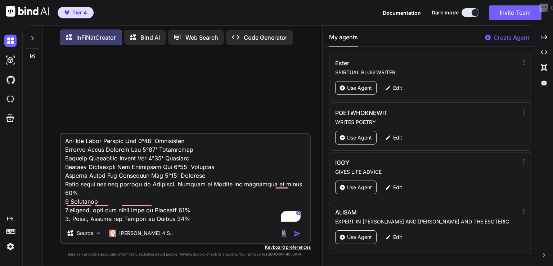
click at [235, 213] on textarea "To enrich screen reader interactions, please activate Accessibility in Grammarl…" at bounding box center [185, 177] width 249 height 89
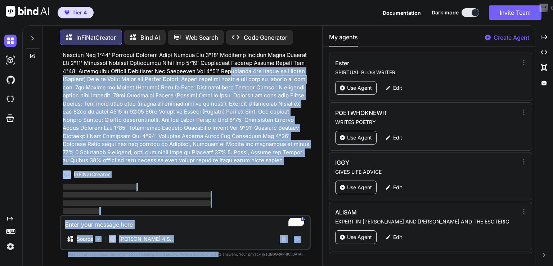
drag, startPoint x: 254, startPoint y: 147, endPoint x: 233, endPoint y: 279, distance: 133.3
click at [233, 265] on html "Tier 4 Documentation Dark mode Invite Team Created with Pixso. Created with Pix…" at bounding box center [276, 133] width 553 height 266
click at [217, 157] on p at bounding box center [186, 79] width 246 height 170
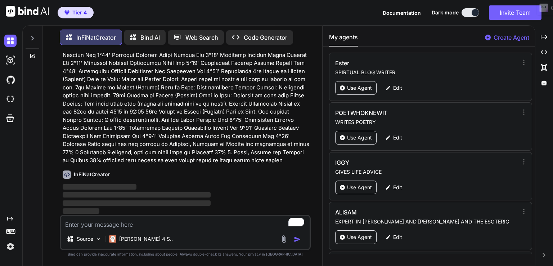
click at [231, 117] on p at bounding box center [186, 79] width 246 height 170
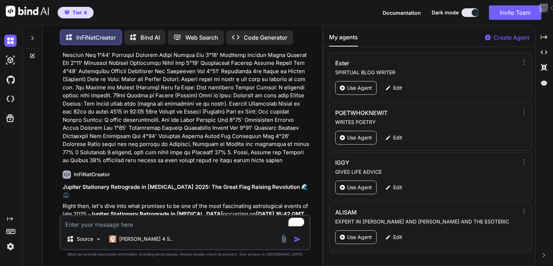
click at [138, 189] on h1 "Jupiter Stationary Retrograde in Cancer 2025: The Great Flag Raising Revolution…" at bounding box center [186, 191] width 246 height 16
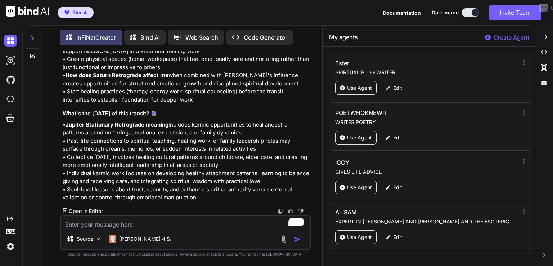
scroll to position [9268, 0]
click at [280, 211] on img at bounding box center [280, 211] width 6 height 6
click at [259, 210] on div "Created with Pixso. Open in Editor" at bounding box center [186, 210] width 246 height 7
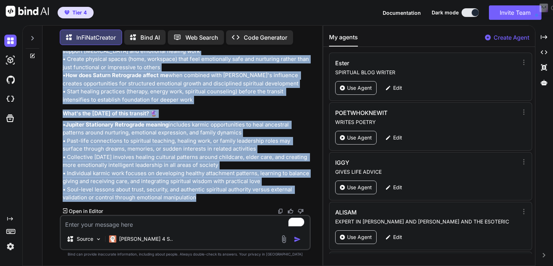
drag, startPoint x: 64, startPoint y: 116, endPoint x: 239, endPoint y: 197, distance: 192.5
copy div "upiter Stationary Retrograde in Cancer 2025: The Great Flag Raising Revolution …"
click at [247, 131] on p "• Jupiter Stationary Retrograde meaning includes karmic opportunities to heal a…" at bounding box center [186, 161] width 246 height 81
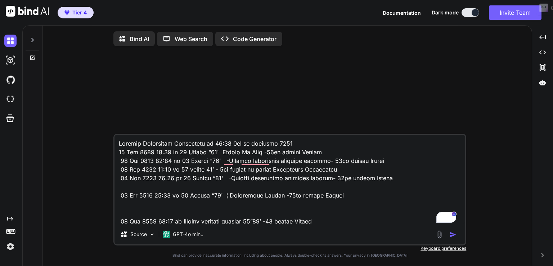
type textarea "x"
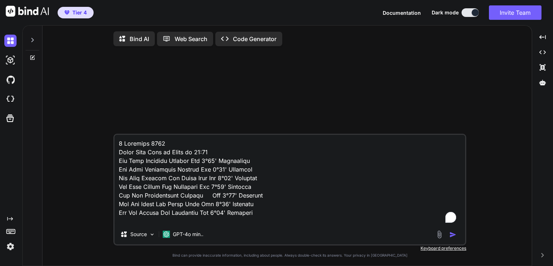
type textarea "x"
click at [172, 149] on textarea "To enrich screen reader interactions, please activate Accessibility in Grammarl…" at bounding box center [289, 179] width 350 height 89
type textarea "x"
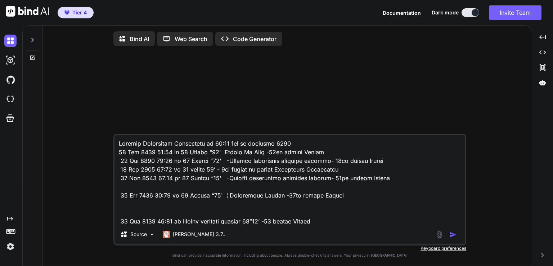
type textarea "x"
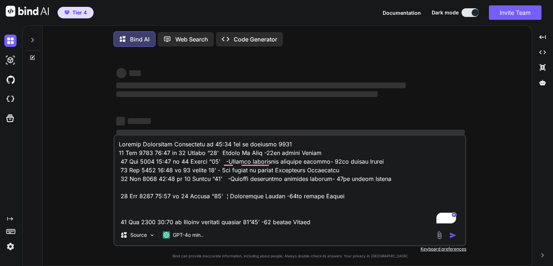
type textarea "x"
